Goal: Communication & Community: Answer question/provide support

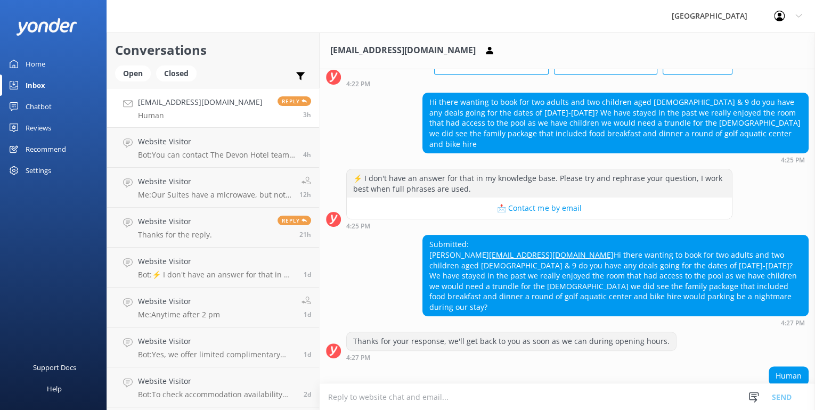
scroll to position [99, 0]
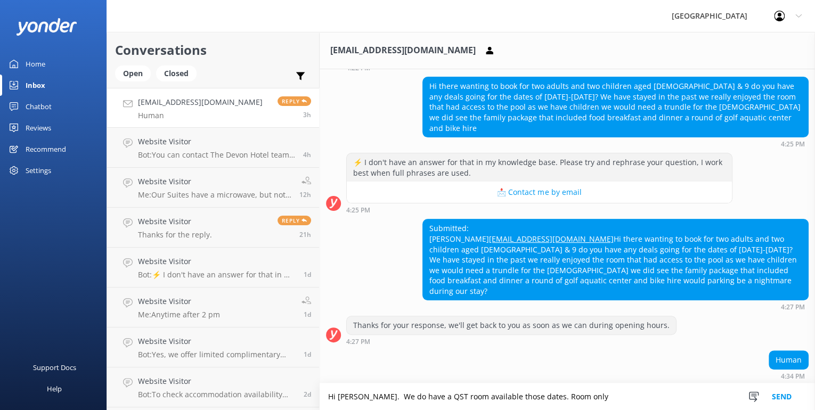
drag, startPoint x: 369, startPoint y: 397, endPoint x: 574, endPoint y: 407, distance: 205.3
click at [574, 407] on textarea "Hi [PERSON_NAME]. We do have a QST room available those dates. Room only" at bounding box center [567, 396] width 495 height 27
click at [536, 399] on textarea "Hi [PERSON_NAME]. Yes, we do have a QST available those dates." at bounding box center [567, 396] width 495 height 27
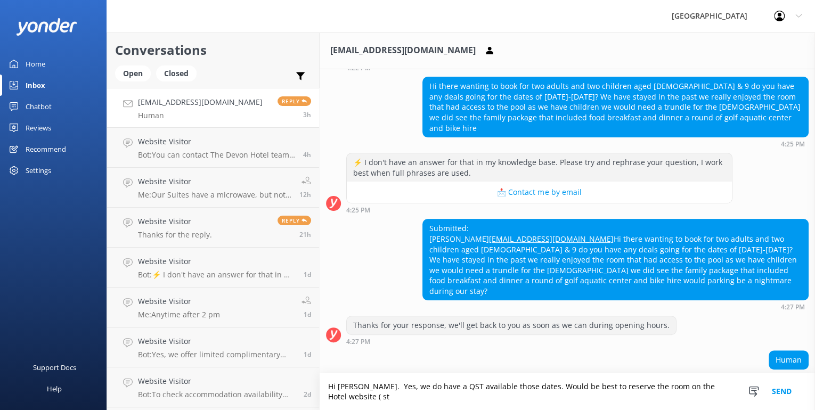
scroll to position [110, 0]
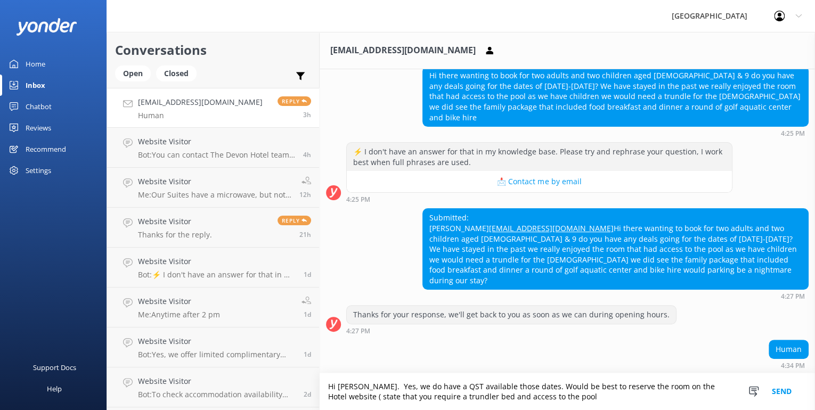
drag, startPoint x: 472, startPoint y: 396, endPoint x: 538, endPoint y: 398, distance: 66.1
click at [537, 399] on textarea "Hi [PERSON_NAME]. Yes, we do have a QST available those dates. Would be best to…" at bounding box center [567, 391] width 495 height 37
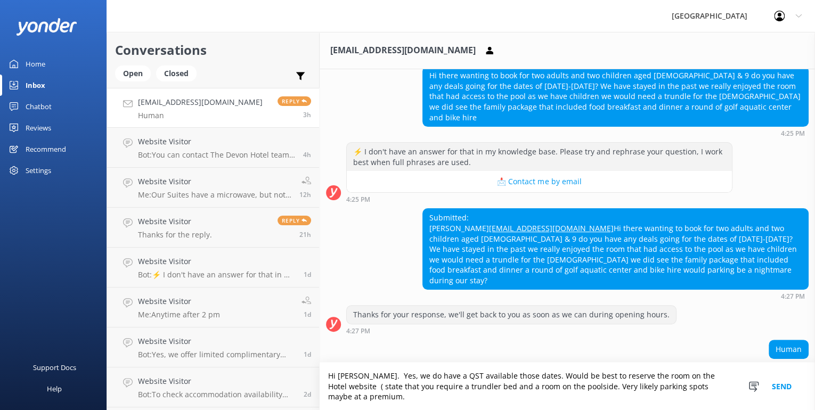
click at [559, 396] on textarea "Hi [PERSON_NAME]. Yes, we do have a QST available those dates. Would be best to…" at bounding box center [567, 386] width 495 height 47
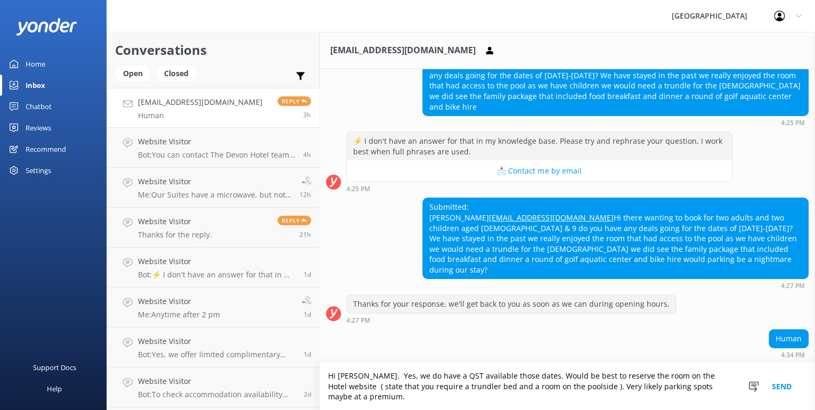
click at [564, 397] on textarea "Hi [PERSON_NAME]. Yes, we do have a QST available those dates. Would be best to…" at bounding box center [567, 386] width 495 height 47
type textarea "Hi [PERSON_NAME]. Yes, we do have a QST available those dates. Would be best to…"
click at [774, 387] on button "Send" at bounding box center [782, 386] width 40 height 47
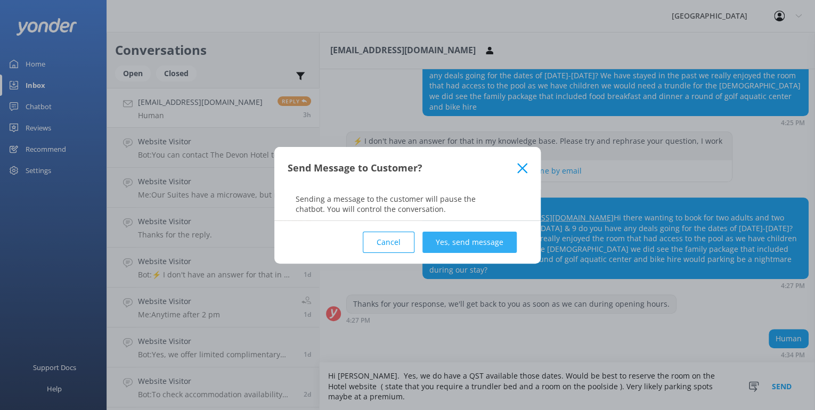
click at [453, 238] on button "Yes, send message" at bounding box center [469, 242] width 94 height 21
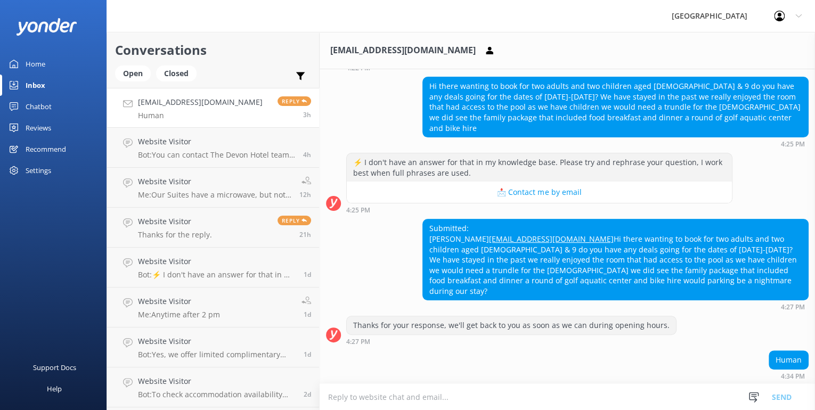
scroll to position [189, 0]
